Goal: Answer question/provide support: Share knowledge or assist other users

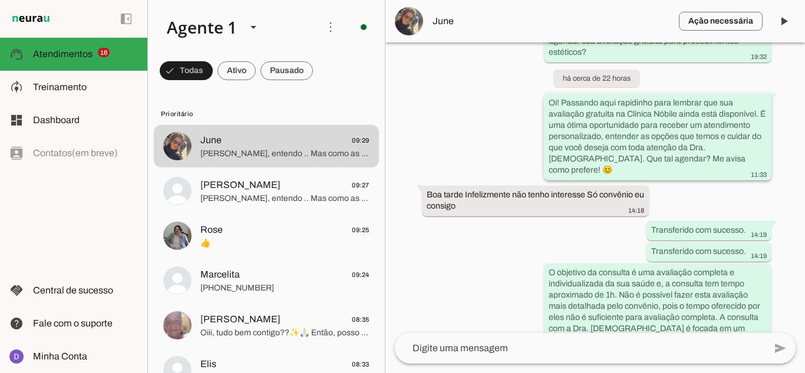
scroll to position [1109, 0]
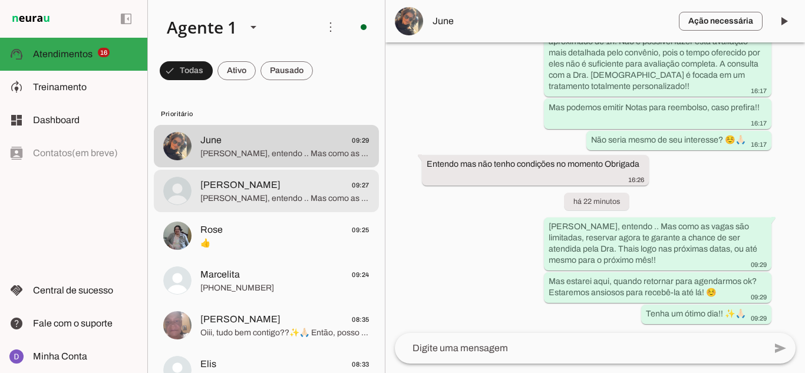
click at [311, 196] on span "[PERSON_NAME], entendo .. Mas como as vagas são limitadas, reservar agora te ga…" at bounding box center [284, 199] width 169 height 12
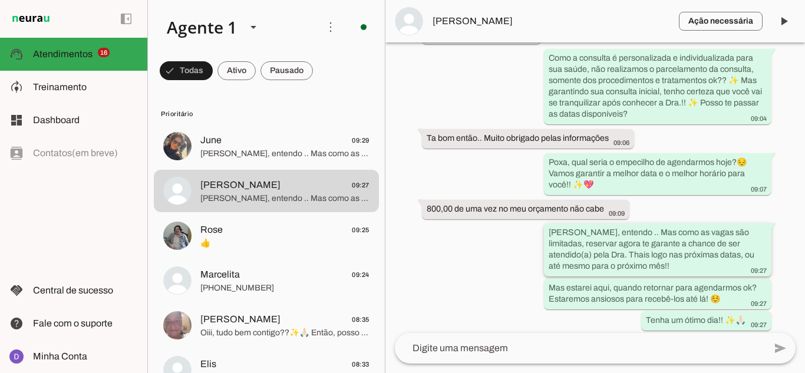
scroll to position [849, 0]
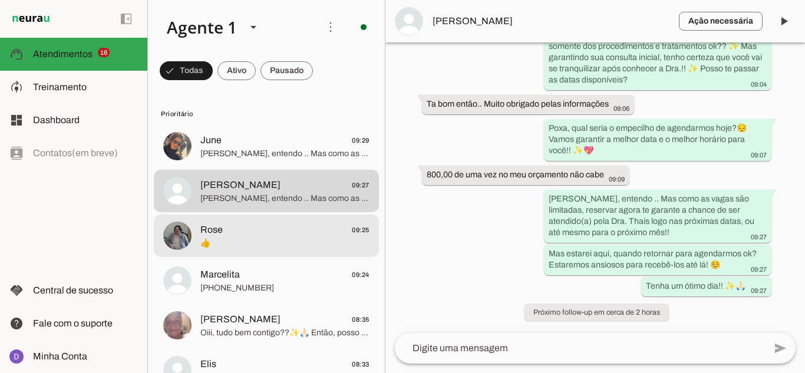
click at [276, 248] on span "👍" at bounding box center [284, 244] width 169 height 12
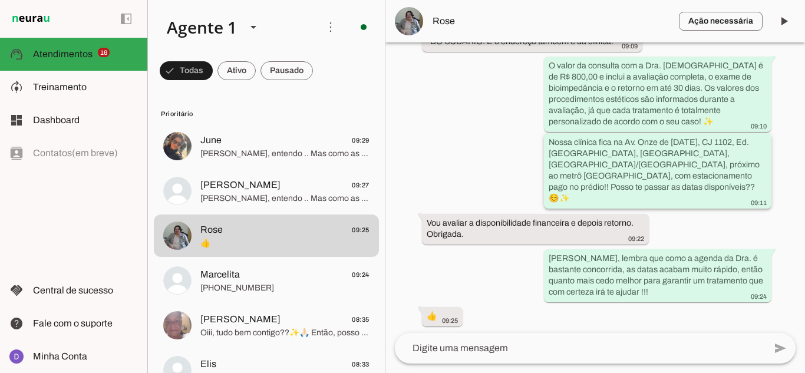
scroll to position [726, 0]
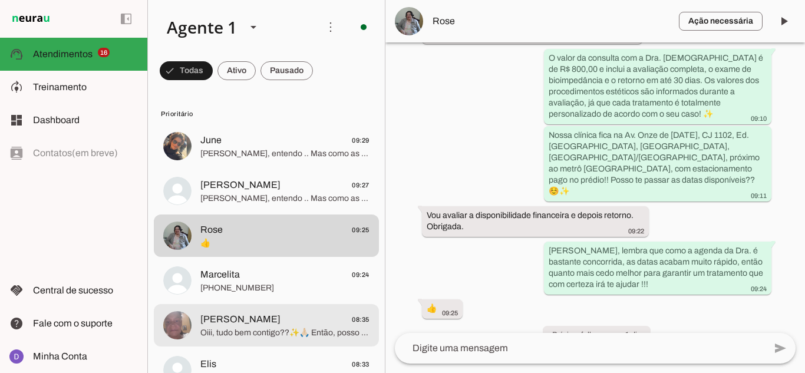
click at [259, 325] on span "[PERSON_NAME] 08:35" at bounding box center [284, 319] width 169 height 15
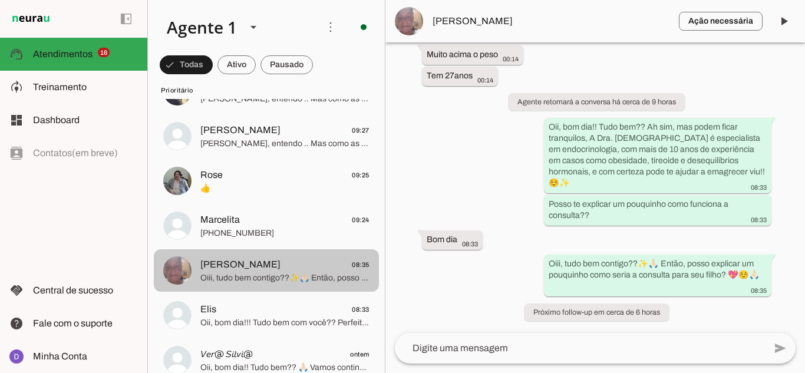
scroll to position [177, 0]
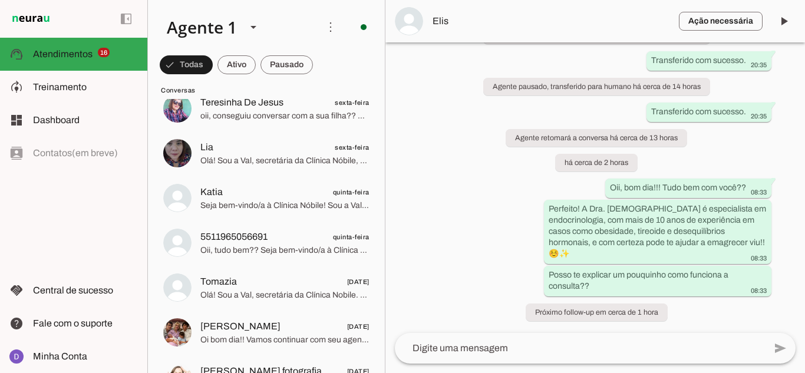
scroll to position [1474, 0]
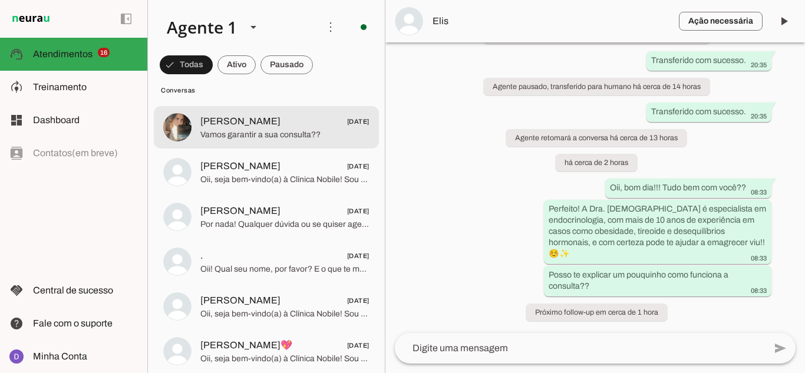
click at [301, 131] on span "Vamos garantir a sua consulta??" at bounding box center [284, 135] width 169 height 12
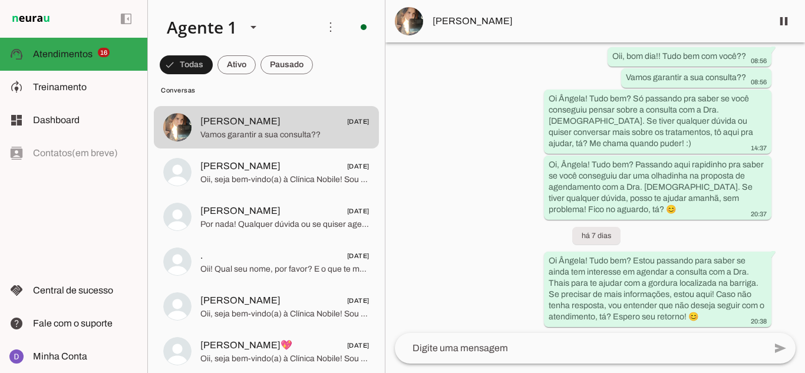
scroll to position [737, 0]
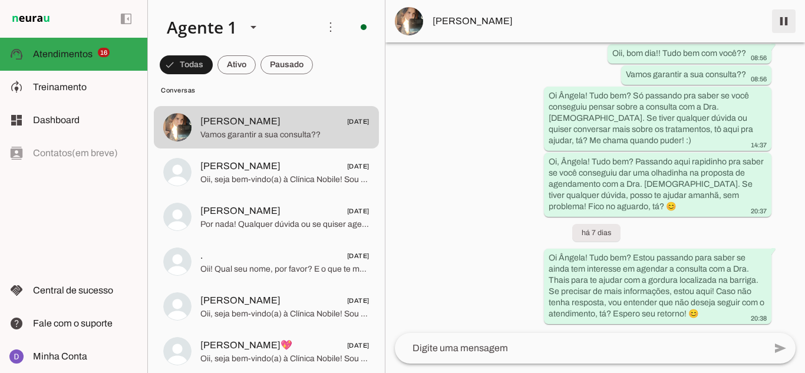
click at [779, 25] on span at bounding box center [784, 21] width 28 height 28
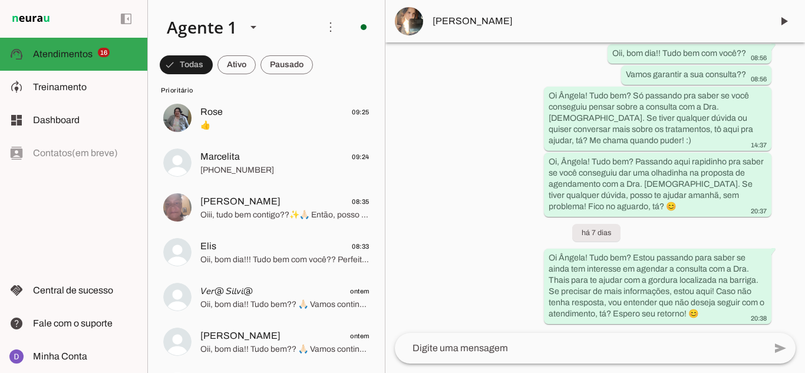
scroll to position [0, 0]
